Goal: Transaction & Acquisition: Purchase product/service

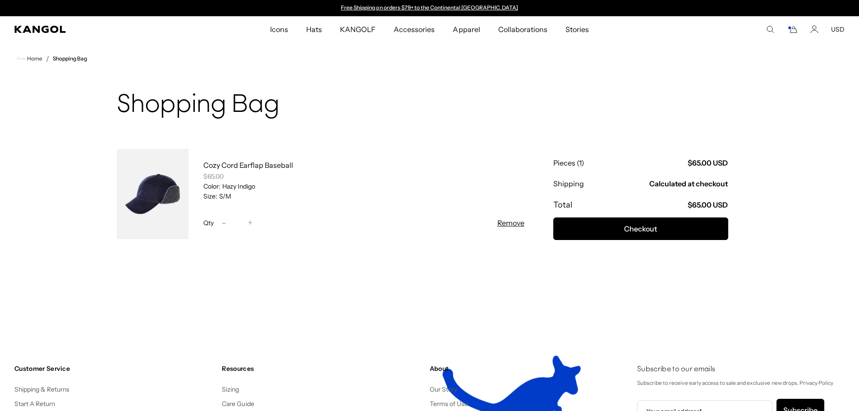
click at [154, 193] on link at bounding box center [153, 194] width 72 height 90
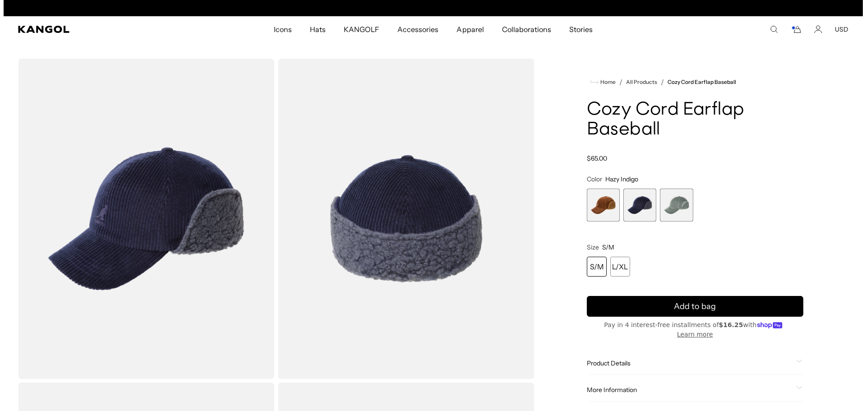
scroll to position [0, 186]
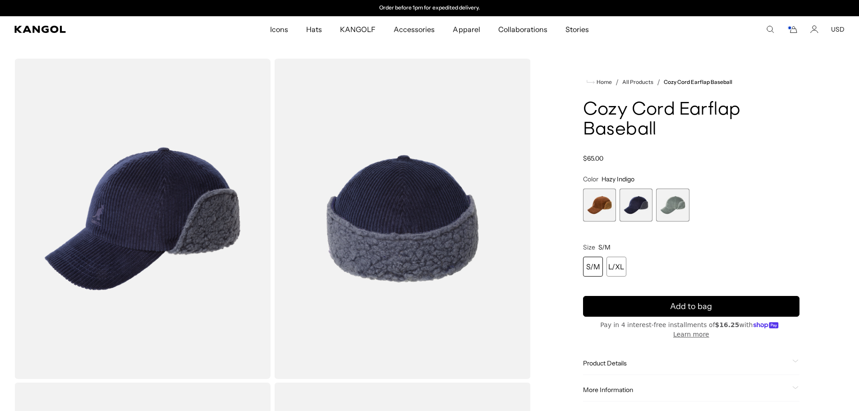
click at [399, 227] on img "Gallery Viewer" at bounding box center [402, 219] width 256 height 320
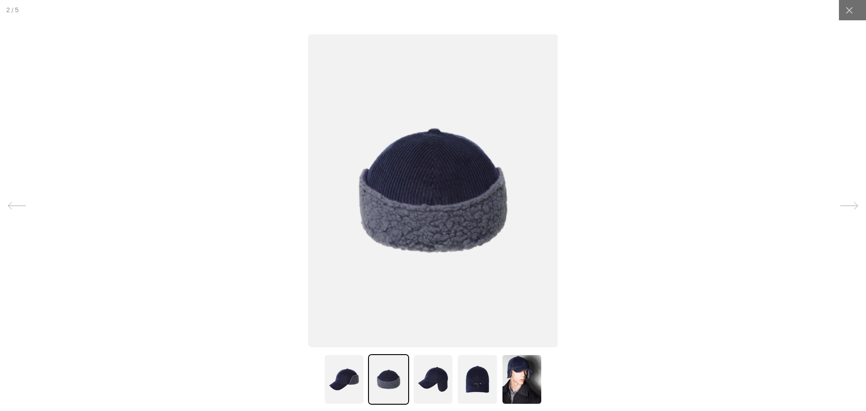
scroll to position [0, 0]
click at [399, 226] on img at bounding box center [433, 190] width 250 height 313
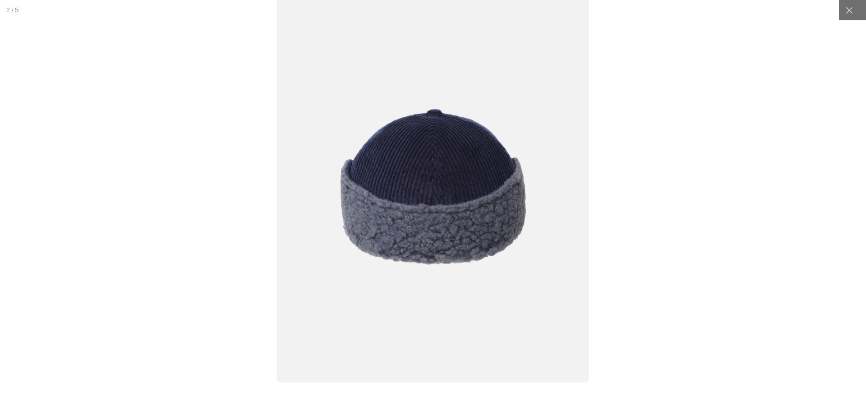
click at [399, 226] on img at bounding box center [433, 186] width 312 height 391
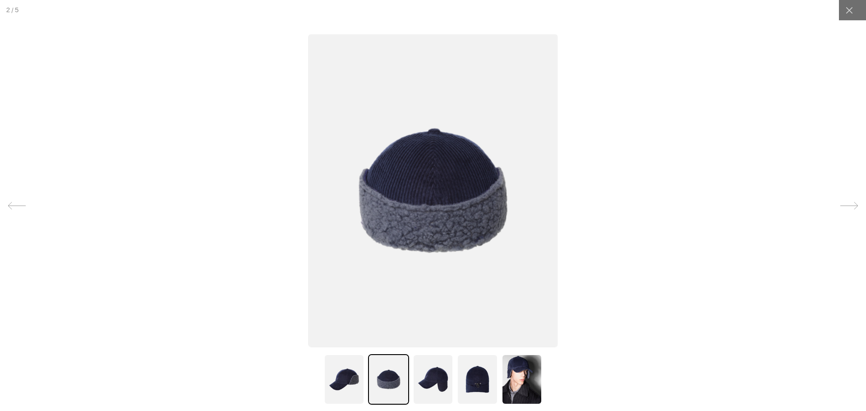
click at [399, 226] on img at bounding box center [433, 190] width 250 height 313
click at [514, 374] on img at bounding box center [521, 379] width 41 height 50
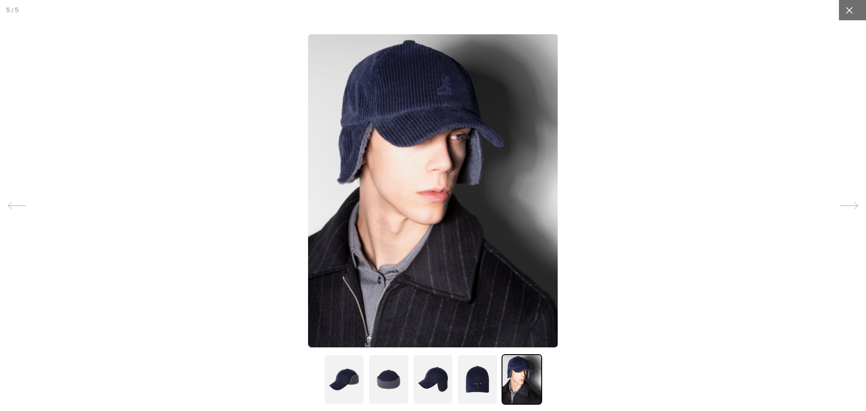
click at [843, 5] on div at bounding box center [849, 10] width 20 height 20
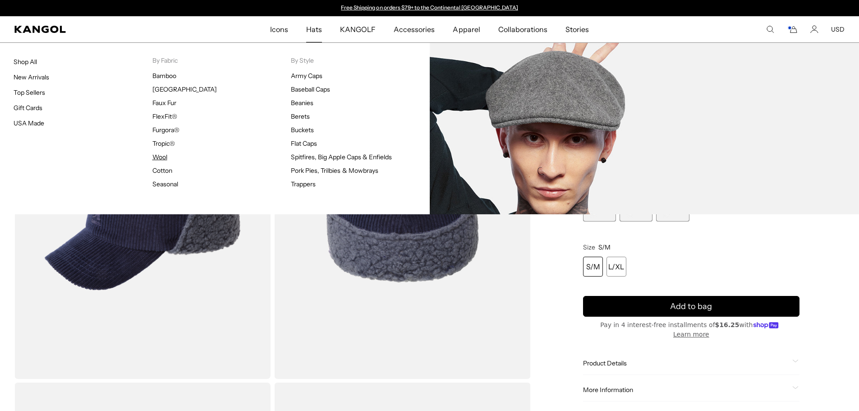
click at [159, 158] on link "Wool" at bounding box center [159, 157] width 15 height 8
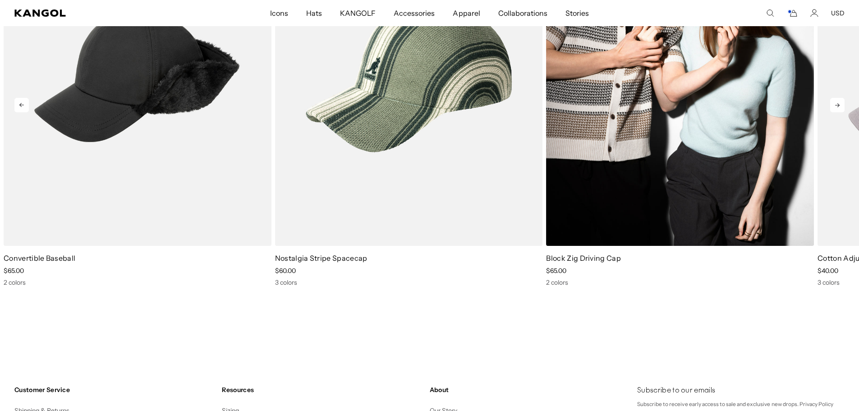
scroll to position [0, 186]
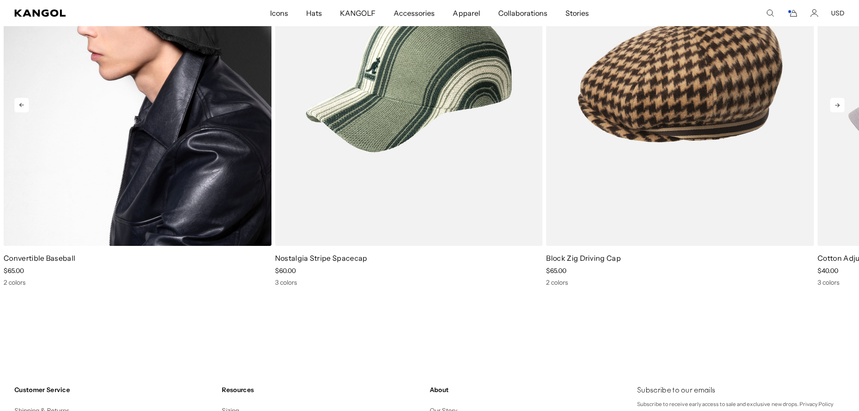
click at [117, 124] on img "1 of 4" at bounding box center [138, 77] width 268 height 336
click at [156, 175] on img "1 of 4" at bounding box center [138, 77] width 268 height 336
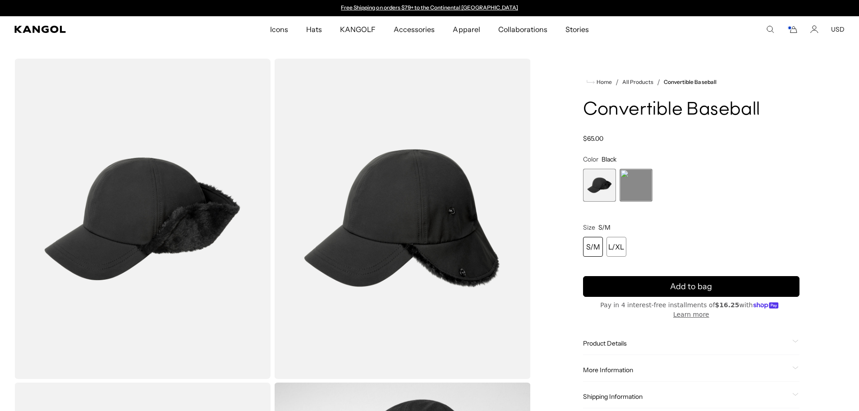
click at [183, 202] on img "Gallery Viewer" at bounding box center [142, 219] width 256 height 320
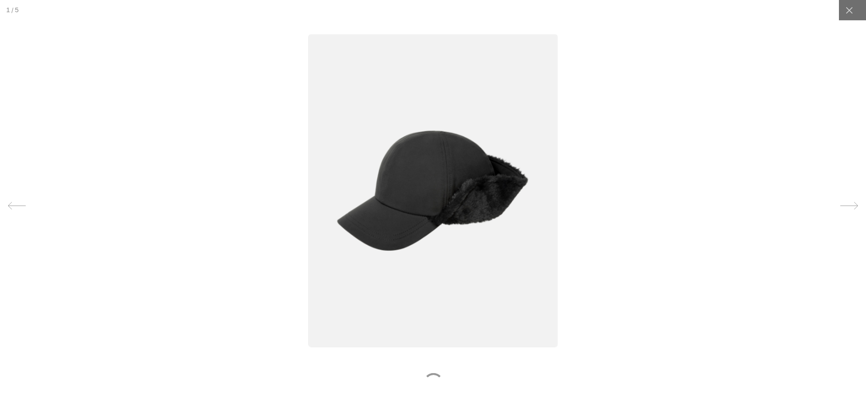
scroll to position [0, 186]
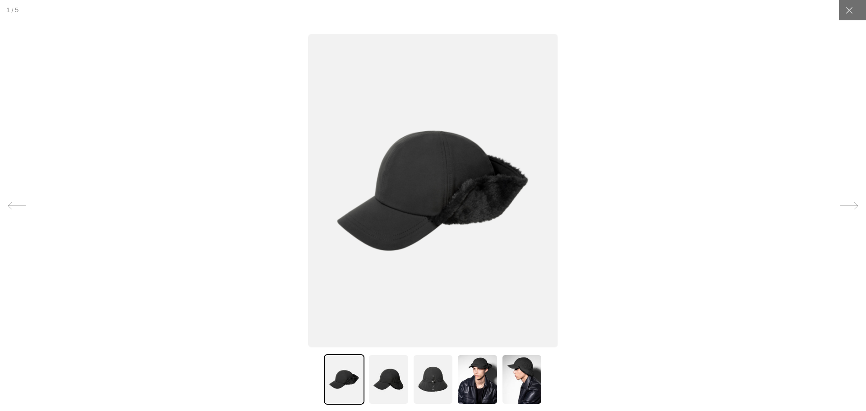
click at [471, 385] on img at bounding box center [477, 379] width 41 height 50
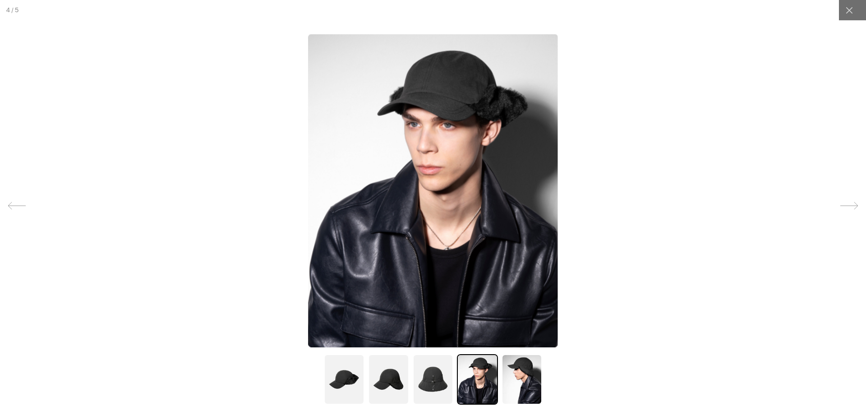
scroll to position [0, 0]
click at [516, 372] on img at bounding box center [521, 379] width 41 height 50
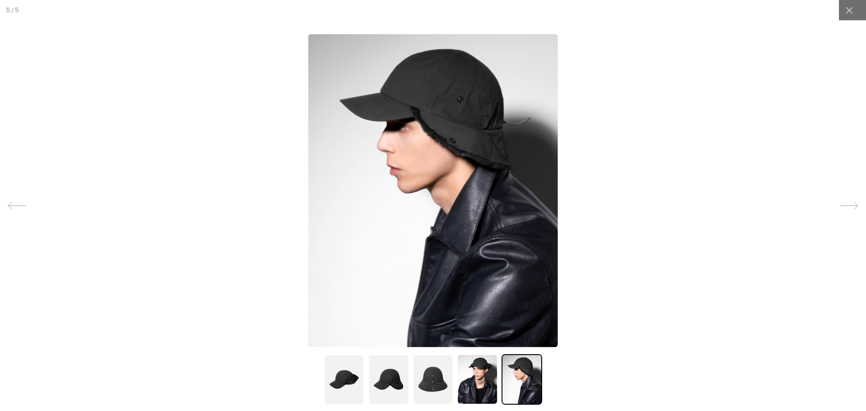
click at [430, 380] on img at bounding box center [433, 379] width 41 height 50
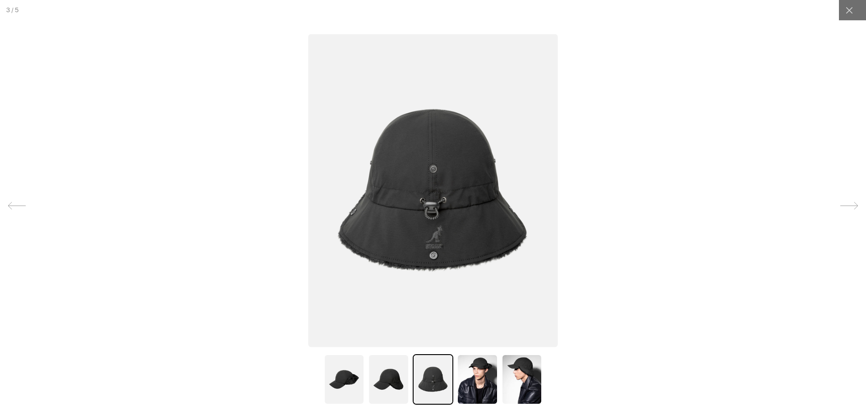
scroll to position [0, 186]
click at [384, 387] on img at bounding box center [388, 379] width 41 height 50
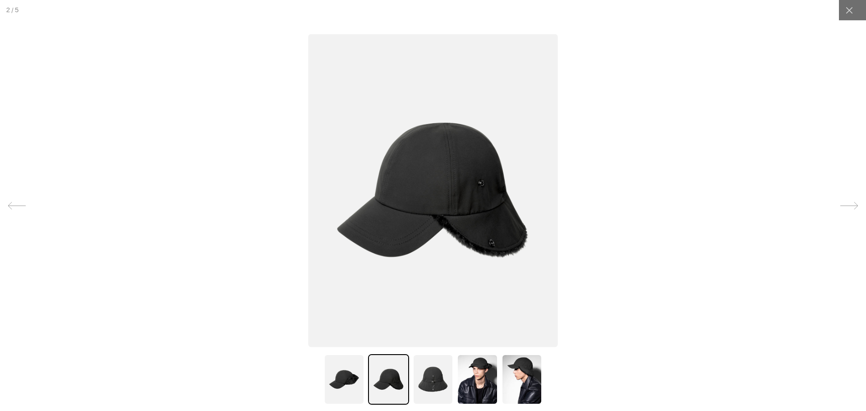
scroll to position [0, 0]
click at [338, 381] on img at bounding box center [344, 379] width 41 height 50
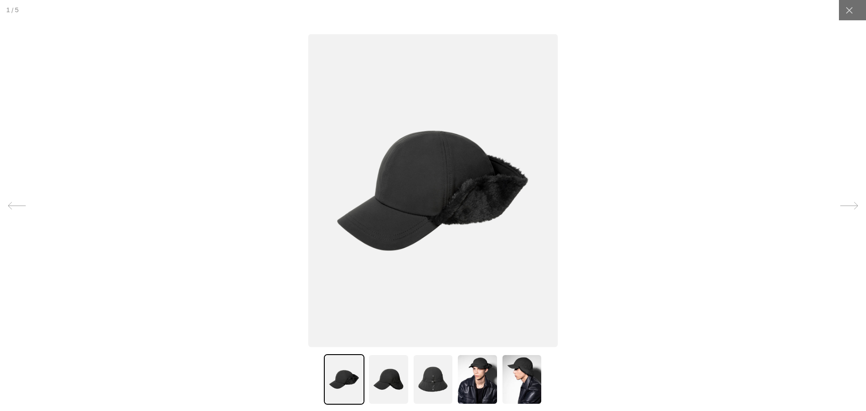
scroll to position [0, 186]
click at [510, 381] on img at bounding box center [521, 379] width 41 height 50
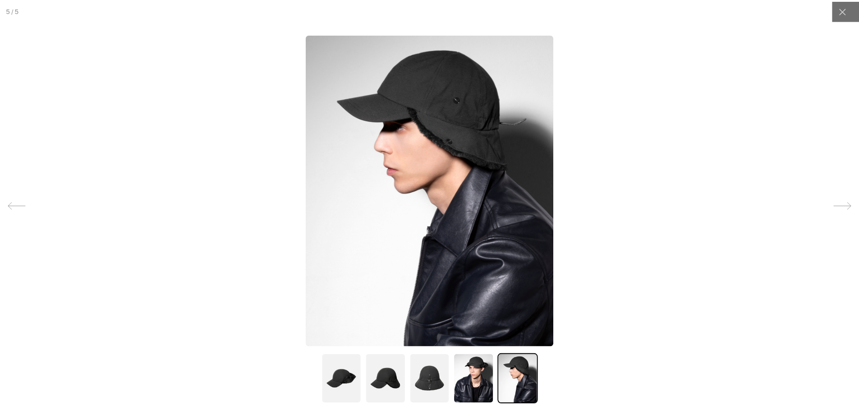
scroll to position [0, 0]
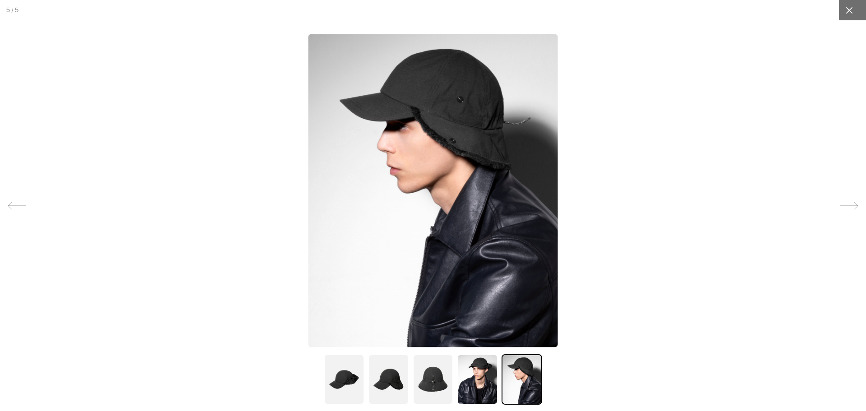
click at [846, 12] on icon at bounding box center [848, 10] width 9 height 9
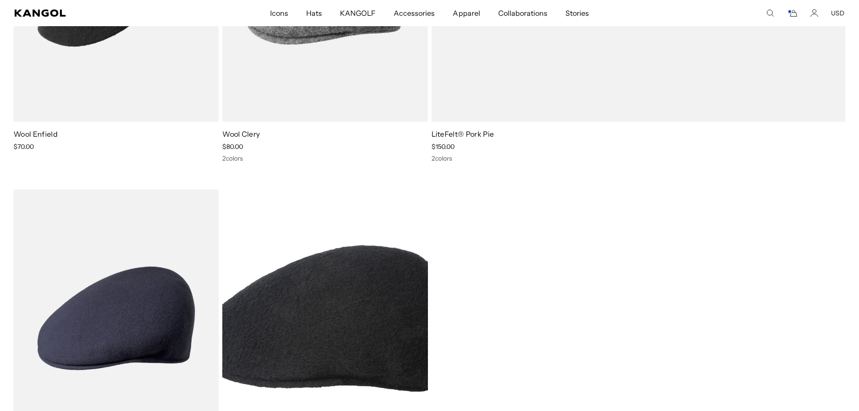
click at [793, 15] on icon "Cart" at bounding box center [792, 13] width 11 height 8
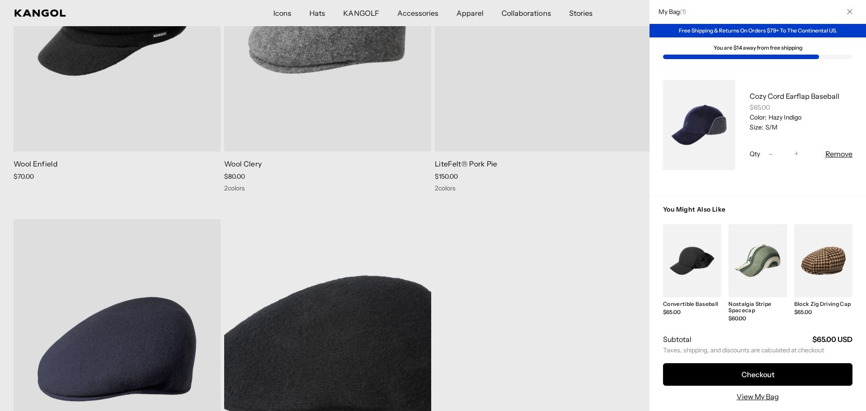
scroll to position [0, 186]
click at [755, 255] on link "My Bag" at bounding box center [757, 260] width 58 height 73
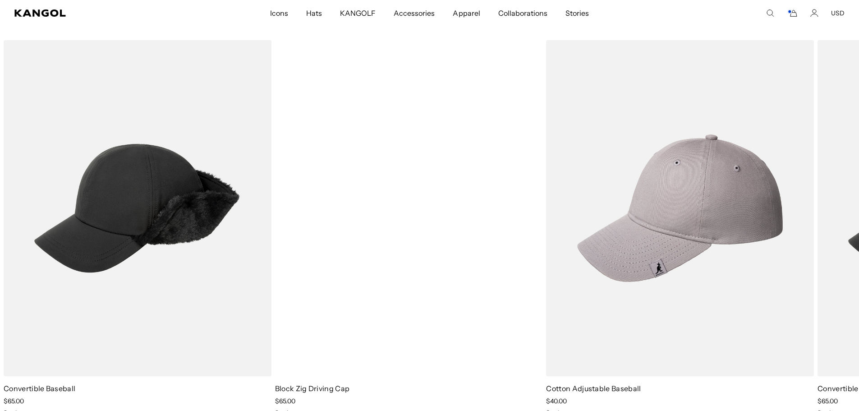
scroll to position [1262, 0]
